Goal: Transaction & Acquisition: Purchase product/service

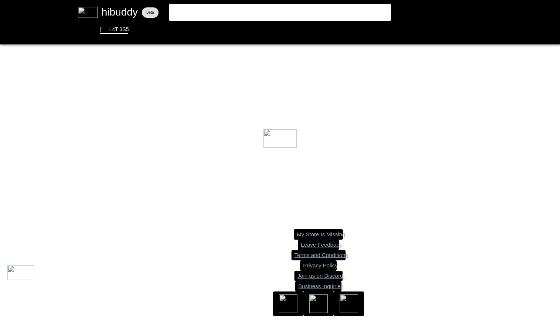
click at [229, 10] on flt-glass-pane at bounding box center [280, 160] width 560 height 320
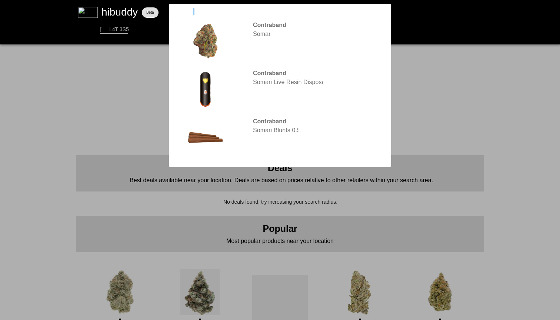
type input "simply bare"
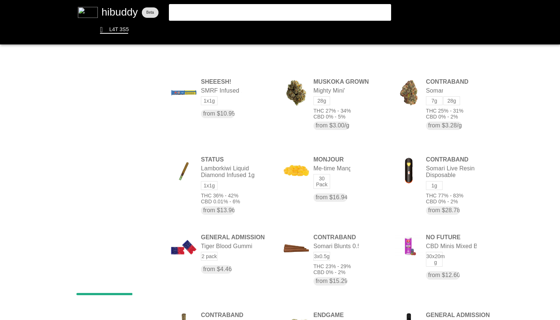
click at [320, 18] on flt-glass-pane at bounding box center [280, 160] width 560 height 320
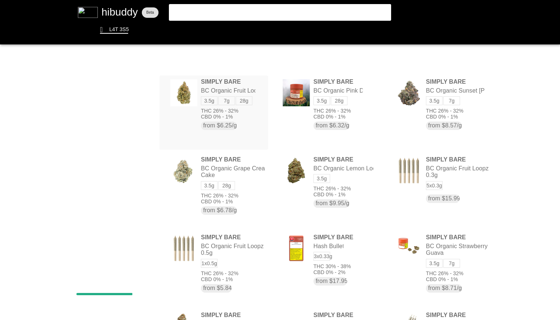
click at [260, 122] on flt-glass-pane at bounding box center [280, 160] width 560 height 320
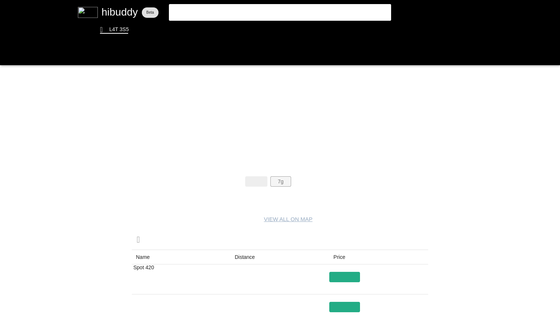
click at [275, 187] on flt-glass-pane at bounding box center [280, 160] width 560 height 320
click at [297, 185] on flt-glass-pane at bounding box center [280, 160] width 560 height 320
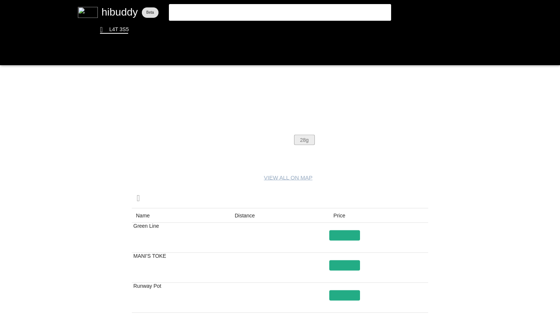
click at [301, 139] on flt-glass-pane at bounding box center [280, 160] width 560 height 320
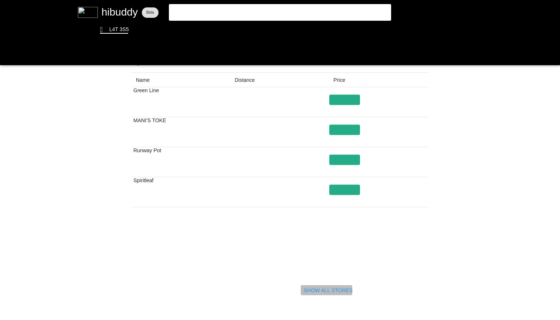
click at [331, 292] on flt-glass-pane at bounding box center [280, 160] width 560 height 320
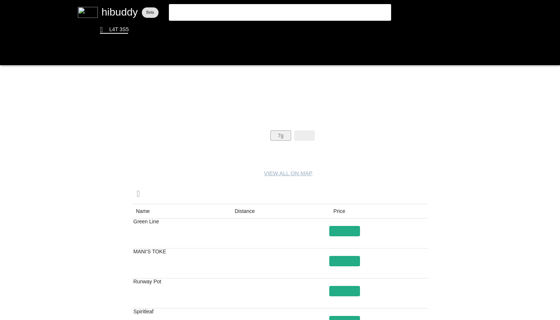
click at [278, 134] on flt-glass-pane at bounding box center [280, 160] width 560 height 320
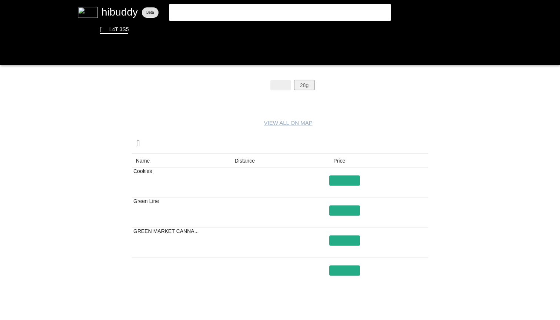
click at [304, 84] on flt-glass-pane at bounding box center [280, 160] width 560 height 320
click at [281, 84] on flt-glass-pane at bounding box center [280, 160] width 560 height 320
click at [253, 84] on flt-glass-pane at bounding box center [280, 160] width 560 height 320
click at [280, 84] on flt-glass-pane at bounding box center [280, 160] width 560 height 320
click at [305, 84] on flt-glass-pane at bounding box center [280, 160] width 560 height 320
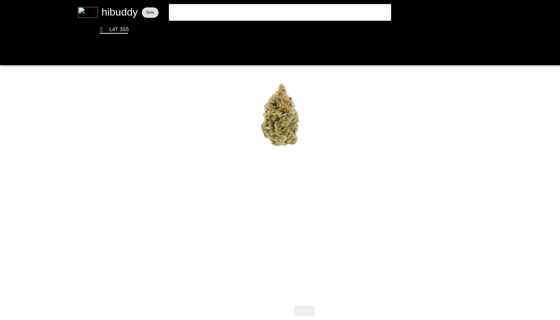
click at [389, 106] on flt-glass-pane at bounding box center [280, 160] width 560 height 320
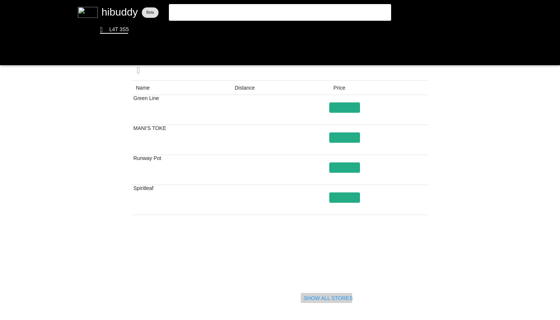
click at [334, 299] on flt-glass-pane at bounding box center [280, 160] width 560 height 320
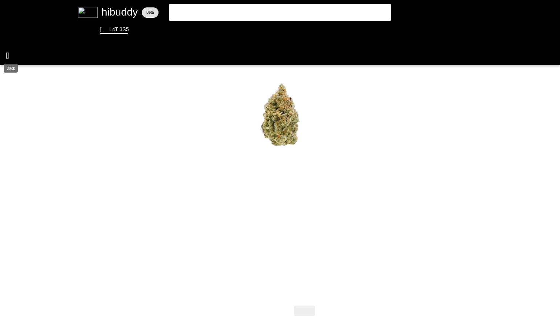
click at [10, 55] on flt-glass-pane at bounding box center [280, 160] width 560 height 320
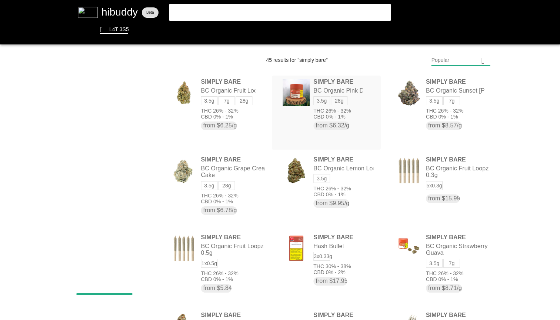
click at [364, 102] on flt-glass-pane at bounding box center [280, 160] width 560 height 320
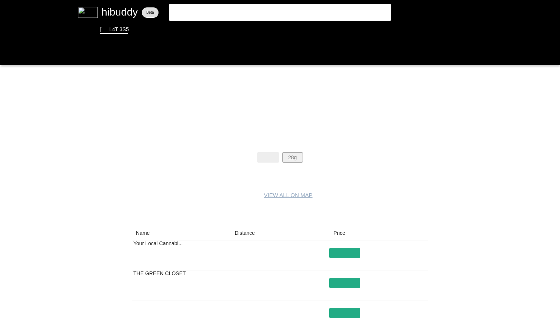
click at [297, 157] on flt-glass-pane at bounding box center [280, 160] width 560 height 320
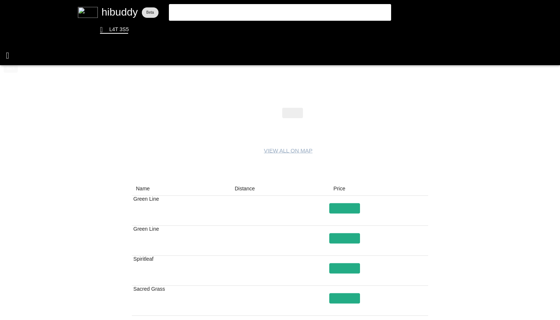
click at [10, 44] on flt-glass-pane at bounding box center [280, 160] width 560 height 320
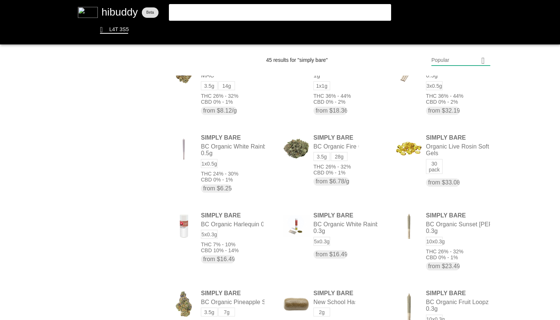
click at [359, 171] on flt-glass-pane at bounding box center [280, 160] width 560 height 320
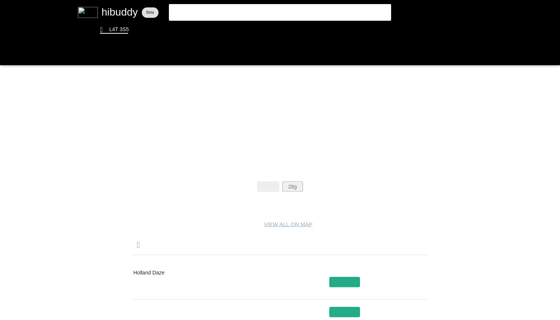
click at [292, 189] on flt-glass-pane at bounding box center [280, 160] width 560 height 320
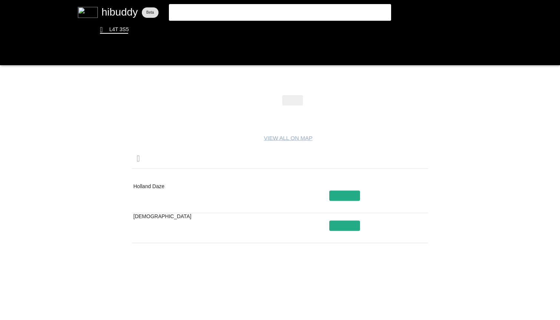
click at [161, 222] on flt-glass-pane at bounding box center [280, 160] width 560 height 320
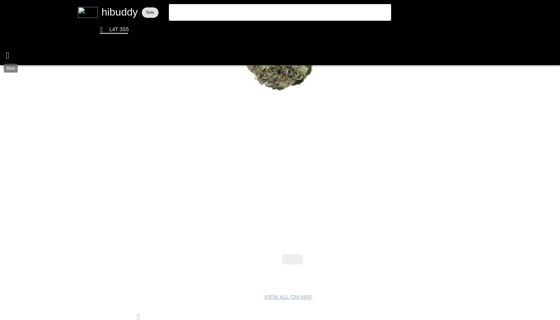
click at [3, 57] on flt-glass-pane at bounding box center [280, 160] width 560 height 320
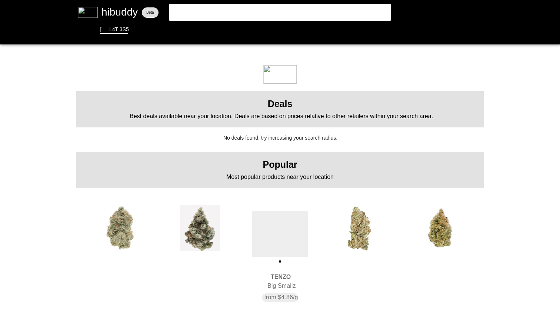
click at [120, 220] on flt-glass-pane at bounding box center [280, 160] width 560 height 320
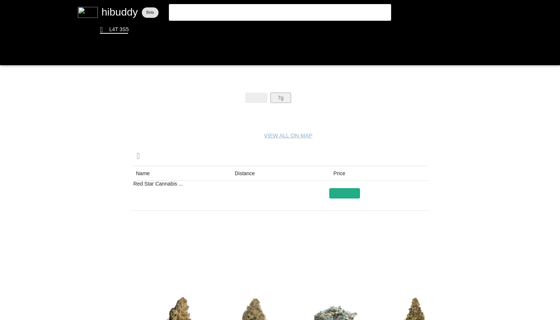
click at [283, 99] on flt-glass-pane at bounding box center [280, 160] width 560 height 320
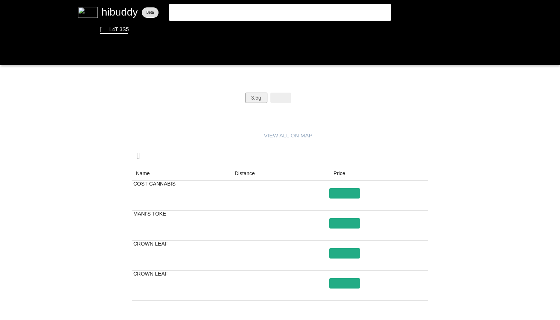
click at [261, 98] on flt-glass-pane at bounding box center [280, 160] width 560 height 320
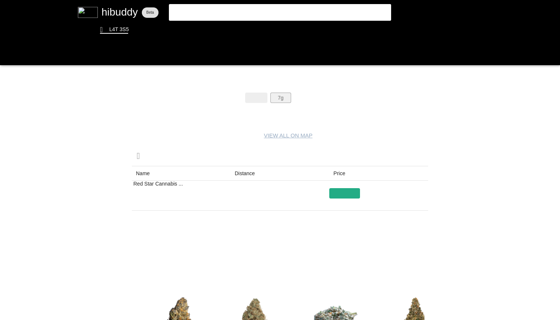
click at [287, 95] on flt-glass-pane at bounding box center [280, 160] width 560 height 320
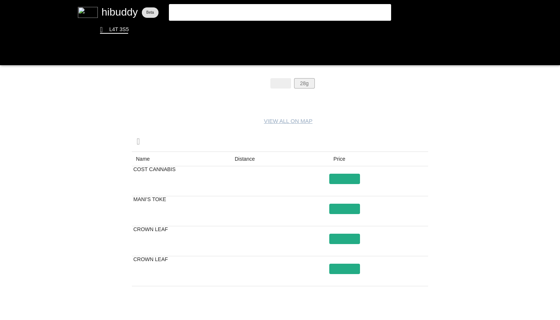
click at [304, 86] on flt-glass-pane at bounding box center [280, 160] width 560 height 320
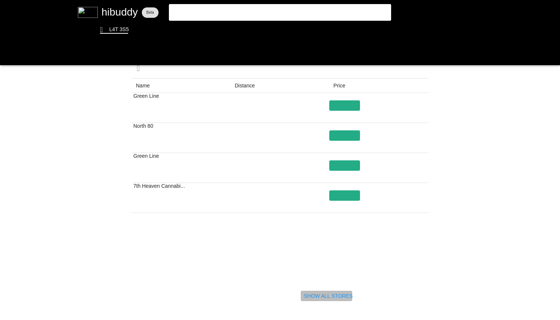
click at [322, 295] on flt-glass-pane at bounding box center [280, 160] width 560 height 320
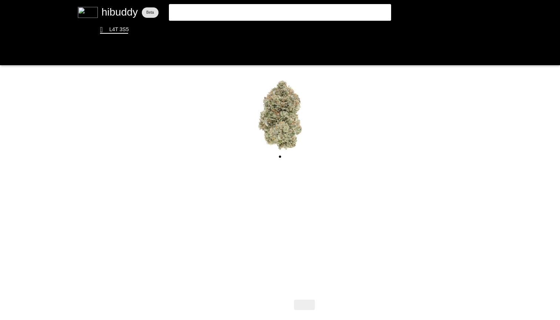
click at [251, 13] on flt-glass-pane at bounding box center [280, 160] width 560 height 320
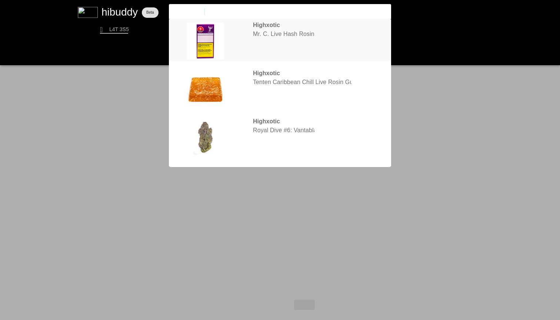
type input "highxotic mr"
click at [267, 40] on flt-glass-pane at bounding box center [280, 160] width 560 height 320
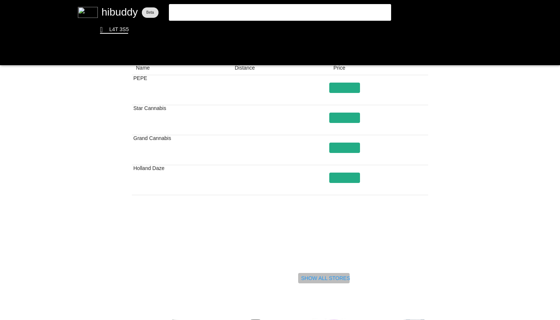
click at [316, 278] on flt-glass-pane at bounding box center [280, 160] width 560 height 320
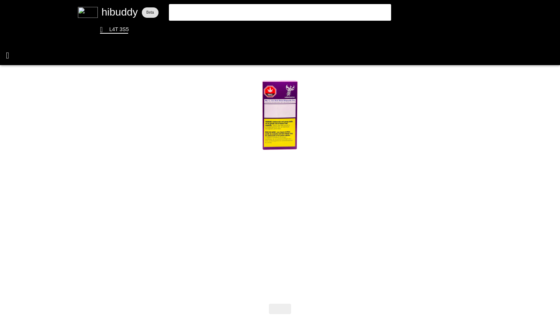
click at [6, 54] on flt-glass-pane at bounding box center [280, 165] width 560 height 330
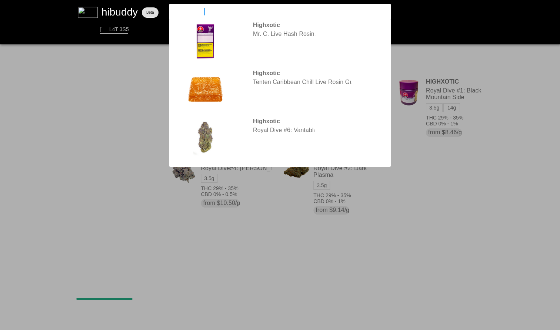
drag, startPoint x: 219, startPoint y: 9, endPoint x: 138, endPoint y: 9, distance: 80.7
click at [147, 9] on flt-glass-pane at bounding box center [280, 165] width 560 height 330
type input "1above"
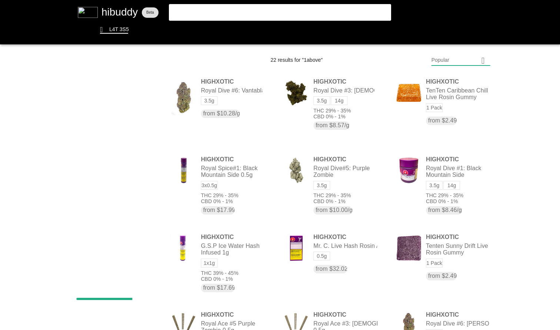
click at [314, 8] on flt-glass-pane at bounding box center [280, 165] width 560 height 330
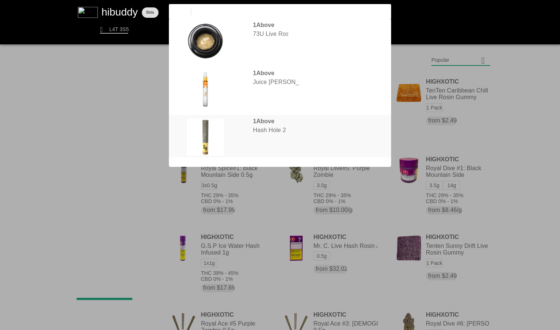
click at [324, 140] on flt-glass-pane at bounding box center [280, 165] width 560 height 330
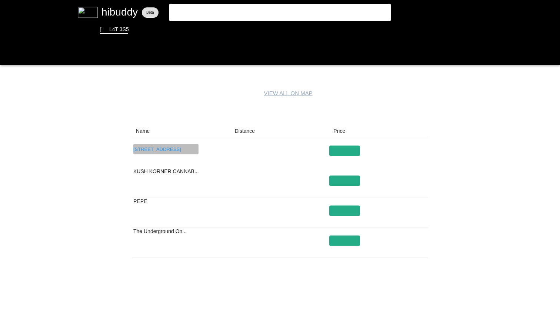
click at [180, 149] on flt-glass-pane at bounding box center [280, 165] width 560 height 330
click at [171, 180] on flt-glass-pane at bounding box center [280, 165] width 560 height 330
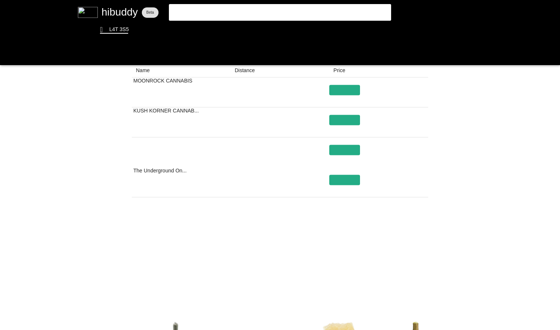
click at [326, 278] on flt-glass-pane at bounding box center [280, 165] width 560 height 330
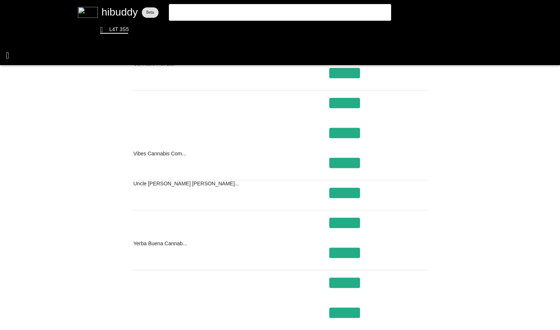
click at [3, 56] on flt-glass-pane at bounding box center [280, 165] width 560 height 330
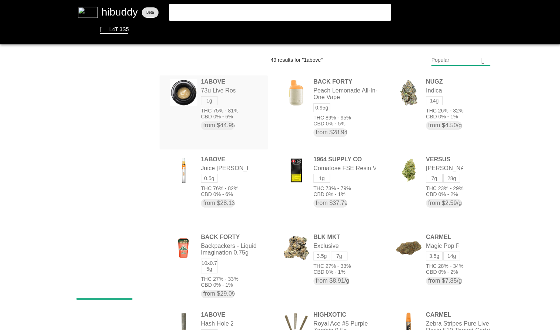
click at [243, 98] on flt-glass-pane at bounding box center [280, 165] width 560 height 330
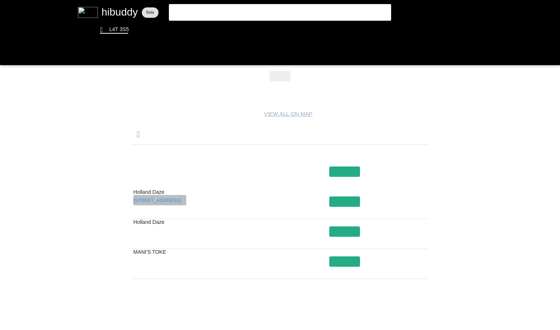
click at [169, 200] on flt-glass-pane at bounding box center [280, 165] width 560 height 330
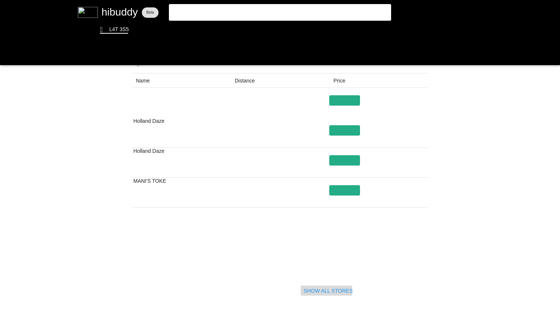
click at [315, 292] on flt-glass-pane at bounding box center [280, 165] width 560 height 330
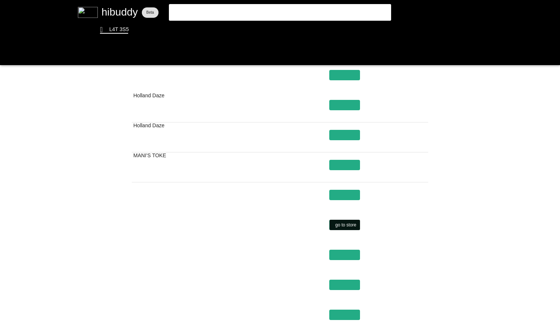
click at [336, 225] on flt-glass-pane at bounding box center [280, 165] width 560 height 330
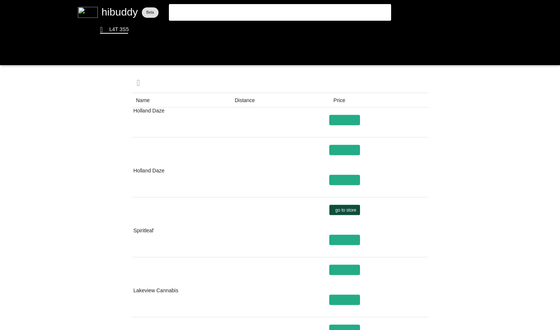
click at [339, 213] on flt-glass-pane at bounding box center [280, 165] width 560 height 330
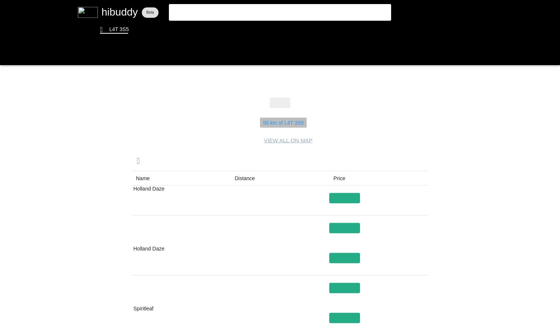
click at [291, 126] on flt-glass-pane at bounding box center [280, 165] width 560 height 330
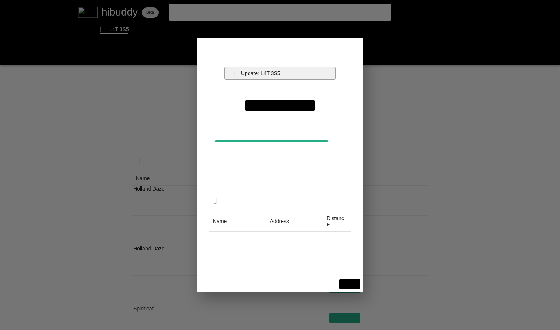
click at [281, 70] on flt-glass-pane at bounding box center [280, 165] width 560 height 330
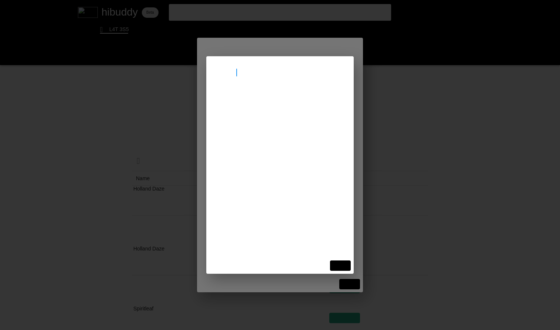
type input "shiromani"
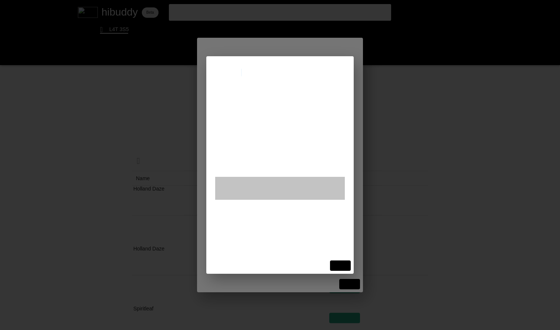
click at [293, 99] on flt-glass-pane at bounding box center [280, 165] width 560 height 330
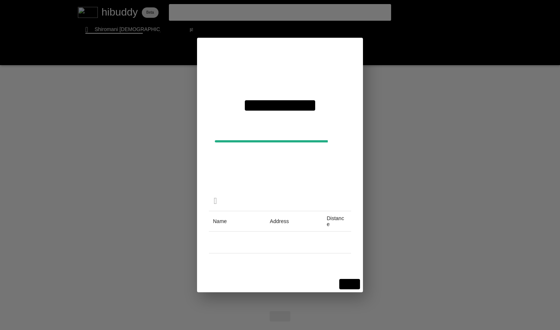
click at [409, 200] on flt-glass-pane at bounding box center [280, 165] width 560 height 330
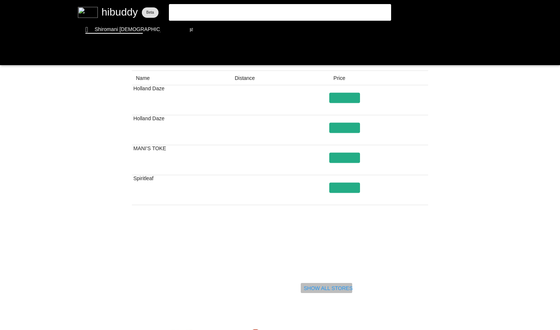
click at [338, 286] on flt-glass-pane at bounding box center [280, 165] width 560 height 330
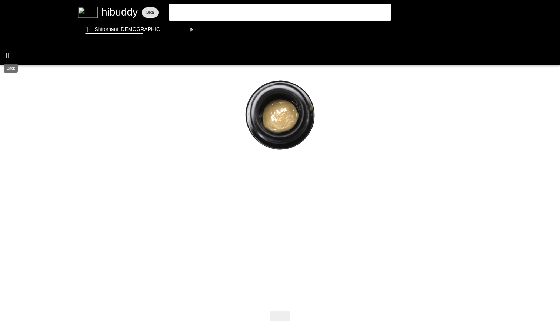
click at [7, 50] on flt-glass-pane at bounding box center [280, 165] width 560 height 330
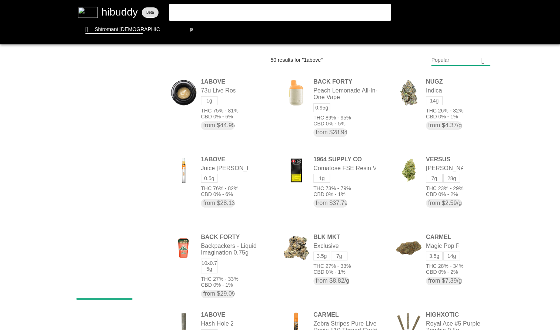
click at [205, 10] on flt-glass-pane at bounding box center [280, 165] width 560 height 330
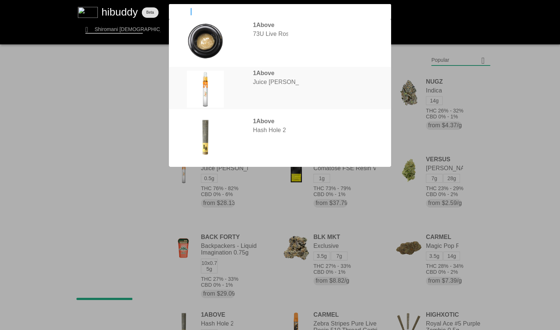
click at [269, 84] on flt-glass-pane at bounding box center [280, 165] width 560 height 330
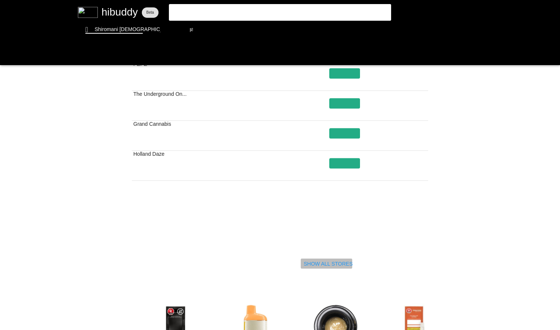
click at [330, 263] on flt-glass-pane at bounding box center [280, 165] width 560 height 330
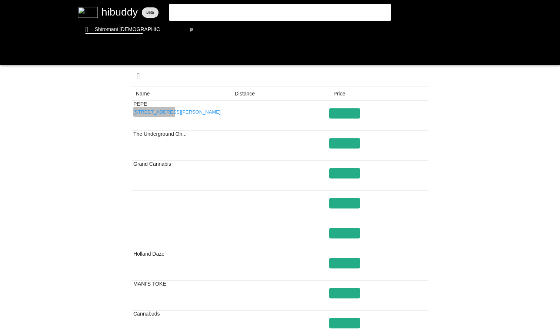
click at [136, 109] on flt-glass-pane at bounding box center [280, 165] width 560 height 330
click at [177, 139] on flt-glass-pane at bounding box center [280, 165] width 560 height 330
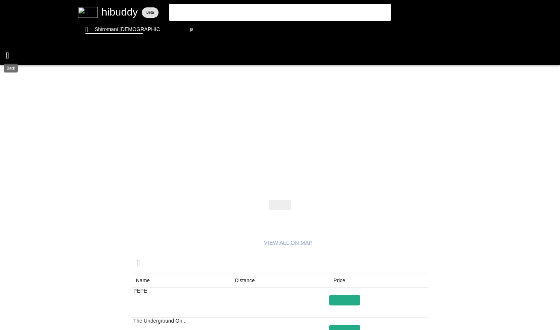
click at [11, 50] on flt-glass-pane at bounding box center [280, 165] width 560 height 330
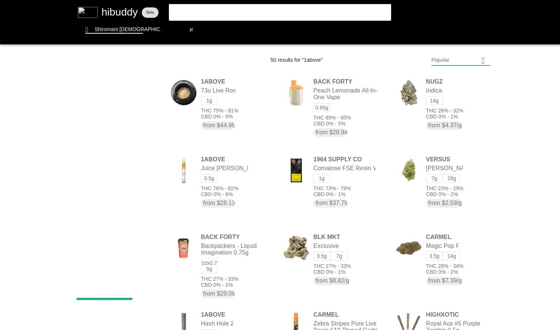
click at [215, 15] on flt-glass-pane at bounding box center [280, 165] width 560 height 330
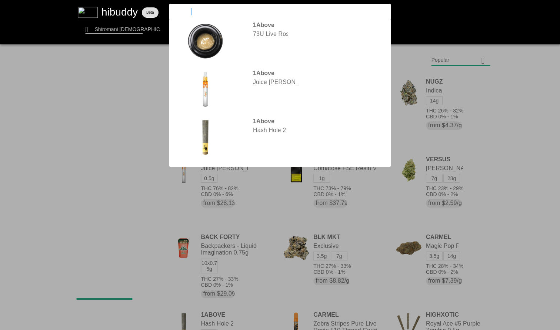
click at [514, 99] on flt-glass-pane at bounding box center [280, 165] width 560 height 330
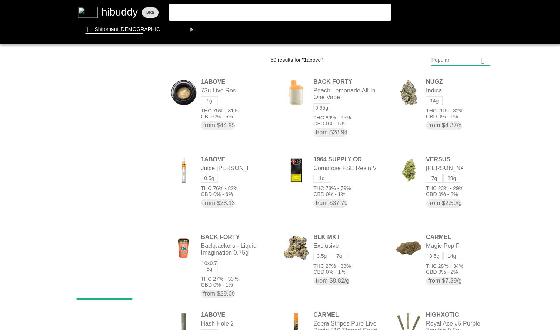
click at [239, 9] on flt-glass-pane at bounding box center [280, 165] width 560 height 330
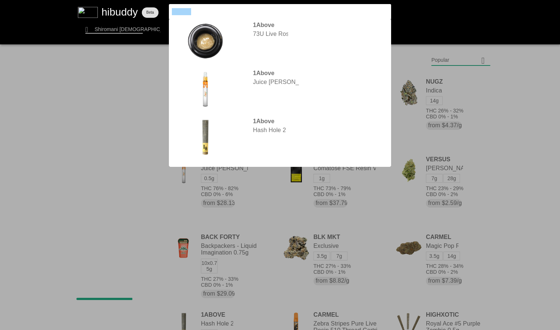
drag, startPoint x: 240, startPoint y: 9, endPoint x: 67, endPoint y: -10, distance: 174.3
click at [67, 0] on html at bounding box center [280, 0] width 560 height 0
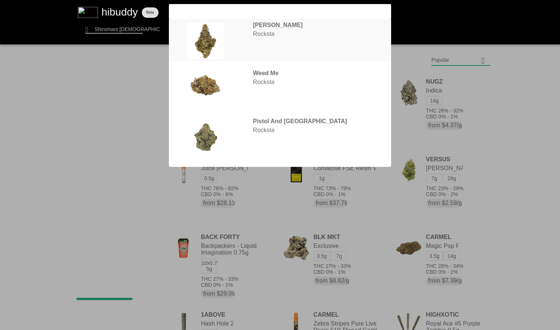
type input "rockstar"
click at [270, 28] on flt-glass-pane at bounding box center [280, 165] width 560 height 330
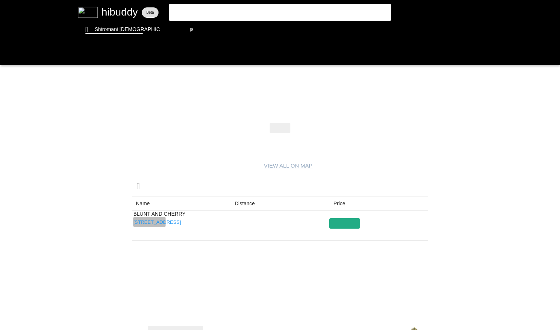
click at [160, 220] on flt-glass-pane at bounding box center [280, 165] width 560 height 330
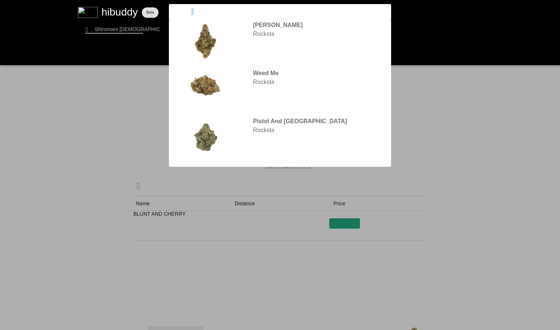
drag, startPoint x: 220, startPoint y: 12, endPoint x: 158, endPoint y: 12, distance: 61.1
click at [158, 12] on flt-glass-pane at bounding box center [280, 165] width 560 height 330
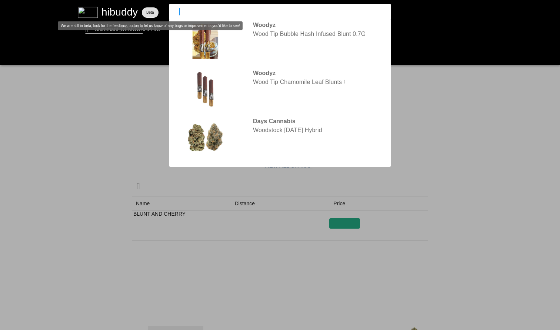
type input "w"
type input "simply bare"
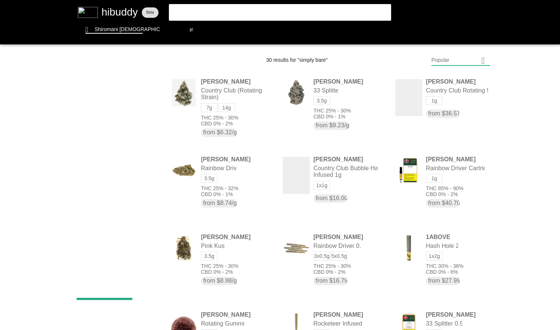
click at [290, 8] on flt-glass-pane at bounding box center [280, 165] width 560 height 330
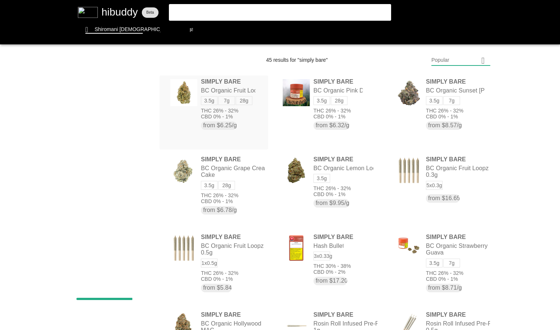
click at [244, 121] on flt-glass-pane at bounding box center [280, 165] width 560 height 330
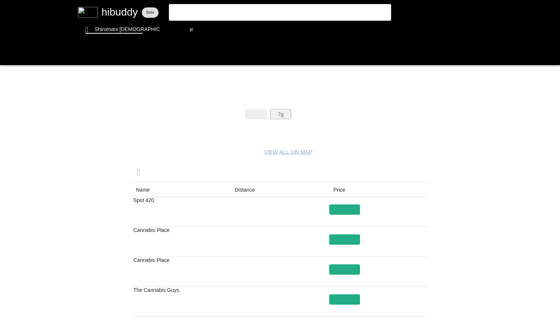
click at [290, 114] on flt-glass-pane at bounding box center [280, 165] width 560 height 330
click at [304, 110] on flt-glass-pane at bounding box center [280, 165] width 560 height 330
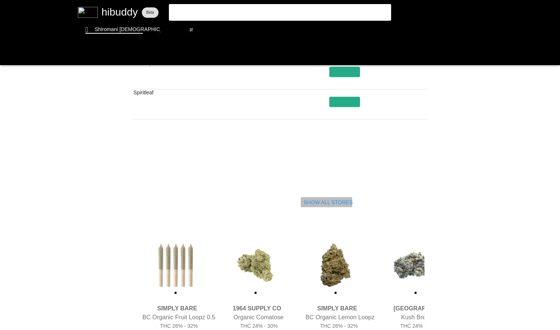
click at [326, 205] on flt-glass-pane at bounding box center [280, 165] width 560 height 330
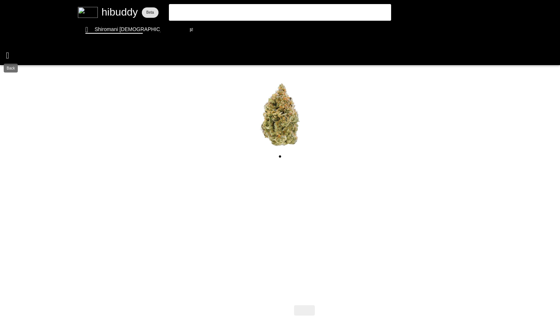
click at [13, 63] on flt-glass-pane at bounding box center [280, 165] width 560 height 330
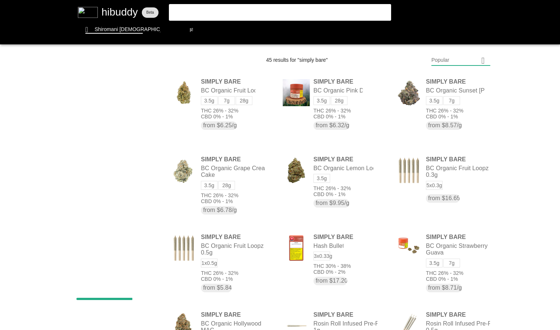
click at [202, 12] on flt-glass-pane at bounding box center [280, 165] width 560 height 330
click at [339, 103] on flt-glass-pane at bounding box center [280, 165] width 560 height 330
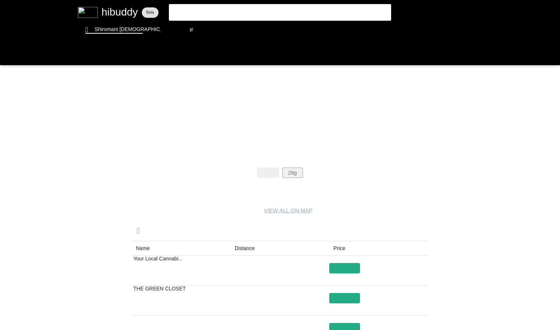
click at [293, 176] on flt-glass-pane at bounding box center [280, 165] width 560 height 330
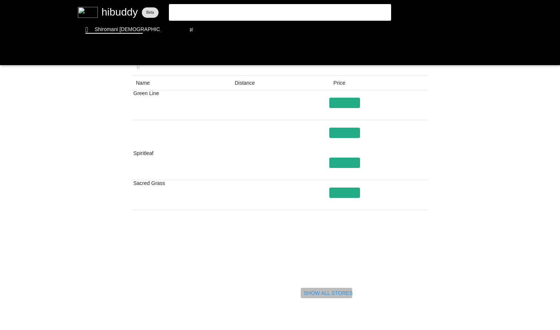
click at [308, 296] on flt-glass-pane at bounding box center [280, 165] width 560 height 330
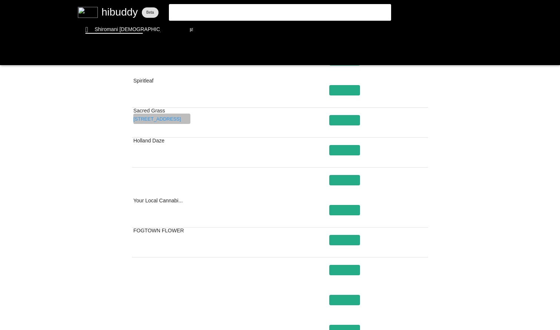
click at [173, 122] on flt-glass-pane at bounding box center [280, 165] width 560 height 330
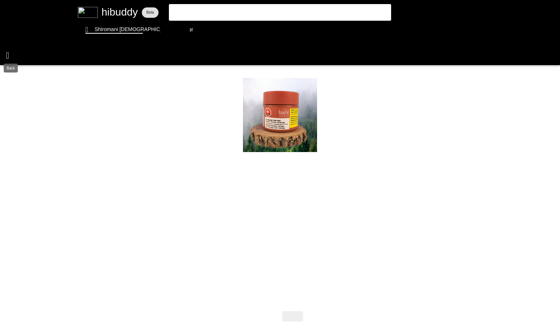
click at [6, 55] on flt-glass-pane at bounding box center [280, 165] width 560 height 330
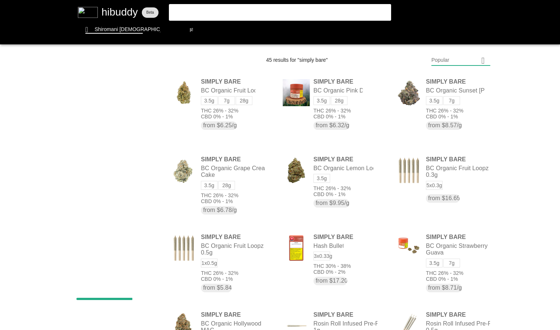
click at [546, 126] on flt-glass-pane at bounding box center [280, 165] width 560 height 330
